Goal: Navigation & Orientation: Locate item on page

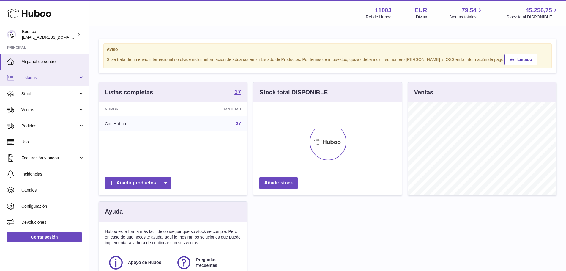
scroll to position [93, 148]
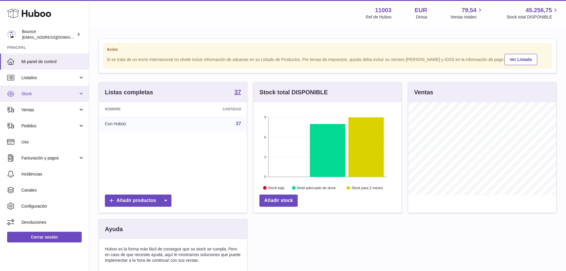
click at [51, 92] on span "Stock" at bounding box center [49, 94] width 57 height 6
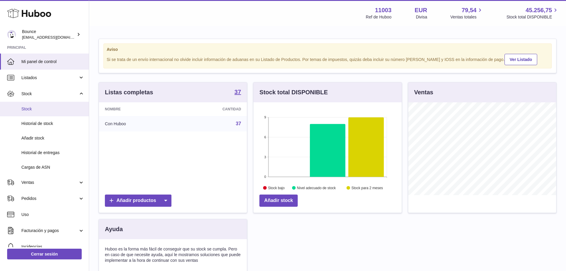
click at [47, 111] on span "Stock" at bounding box center [52, 109] width 63 height 6
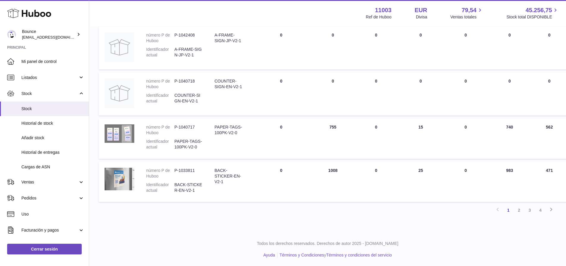
scroll to position [369, 0]
click at [550, 208] on icon at bounding box center [551, 208] width 7 height 7
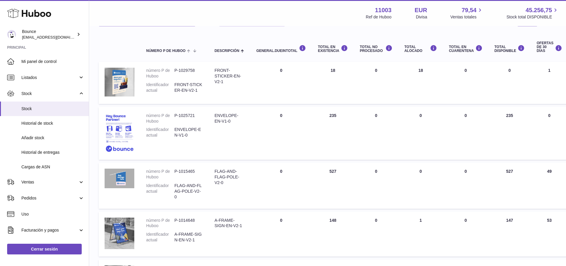
scroll to position [86, 0]
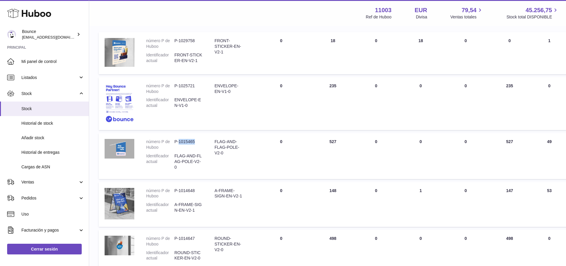
drag, startPoint x: 196, startPoint y: 140, endPoint x: 179, endPoint y: 142, distance: 16.7
click at [179, 142] on dd "P-1015465" at bounding box center [188, 144] width 28 height 11
copy dd "1015465"
click at [197, 148] on dd "P-1015465" at bounding box center [188, 144] width 28 height 11
drag, startPoint x: 195, startPoint y: 140, endPoint x: 174, endPoint y: 144, distance: 21.4
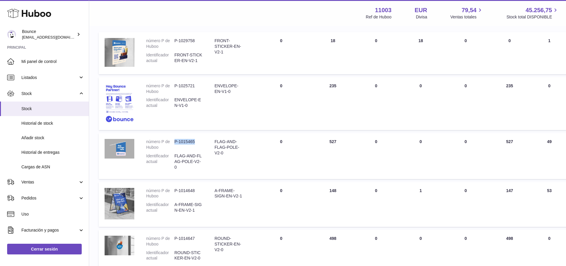
click at [174, 144] on dd "P-1015465" at bounding box center [188, 144] width 28 height 11
copy dd "P-1015465"
